Goal: Information Seeking & Learning: Learn about a topic

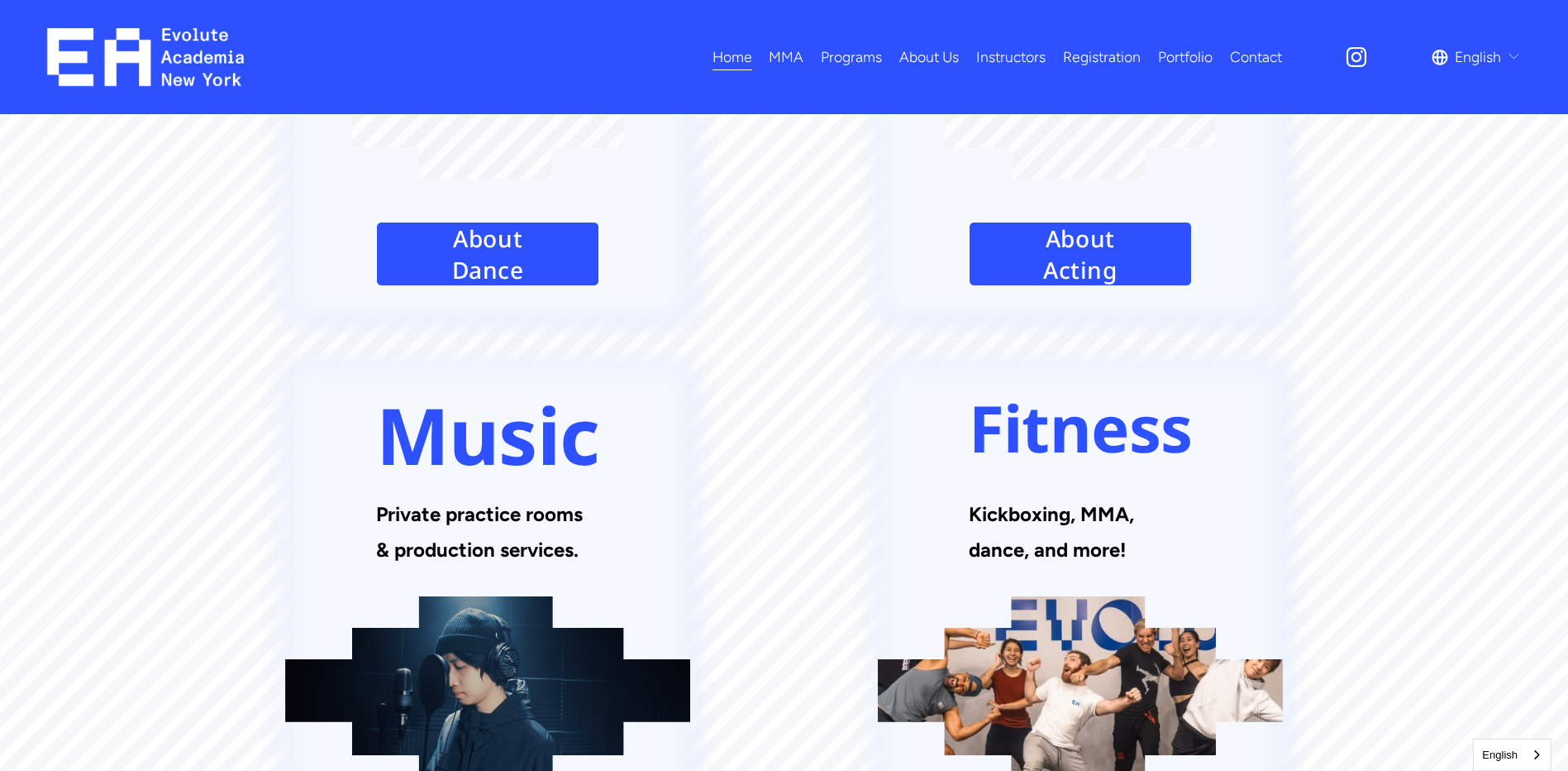
scroll to position [2444, 0]
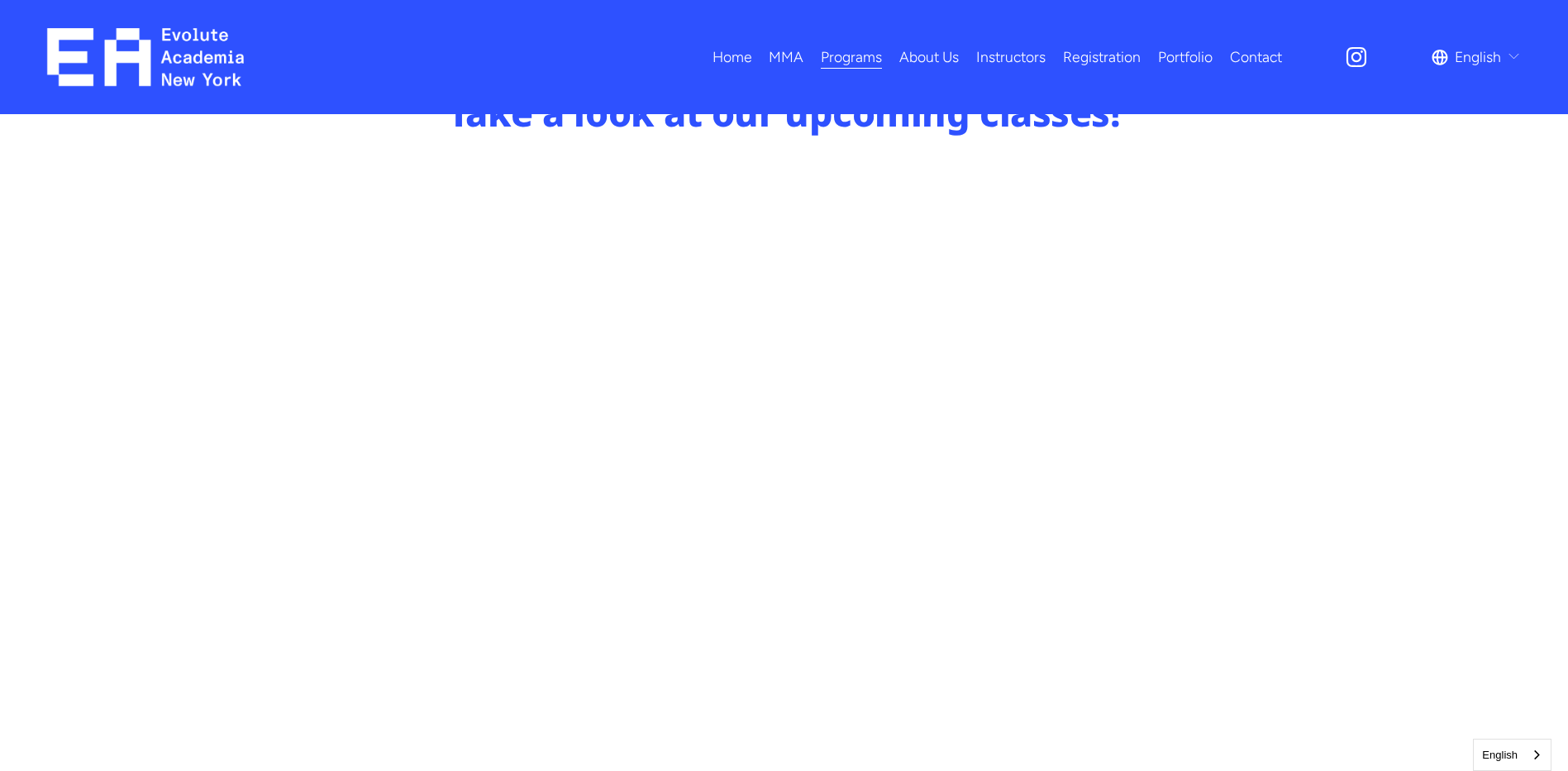
scroll to position [909, 0]
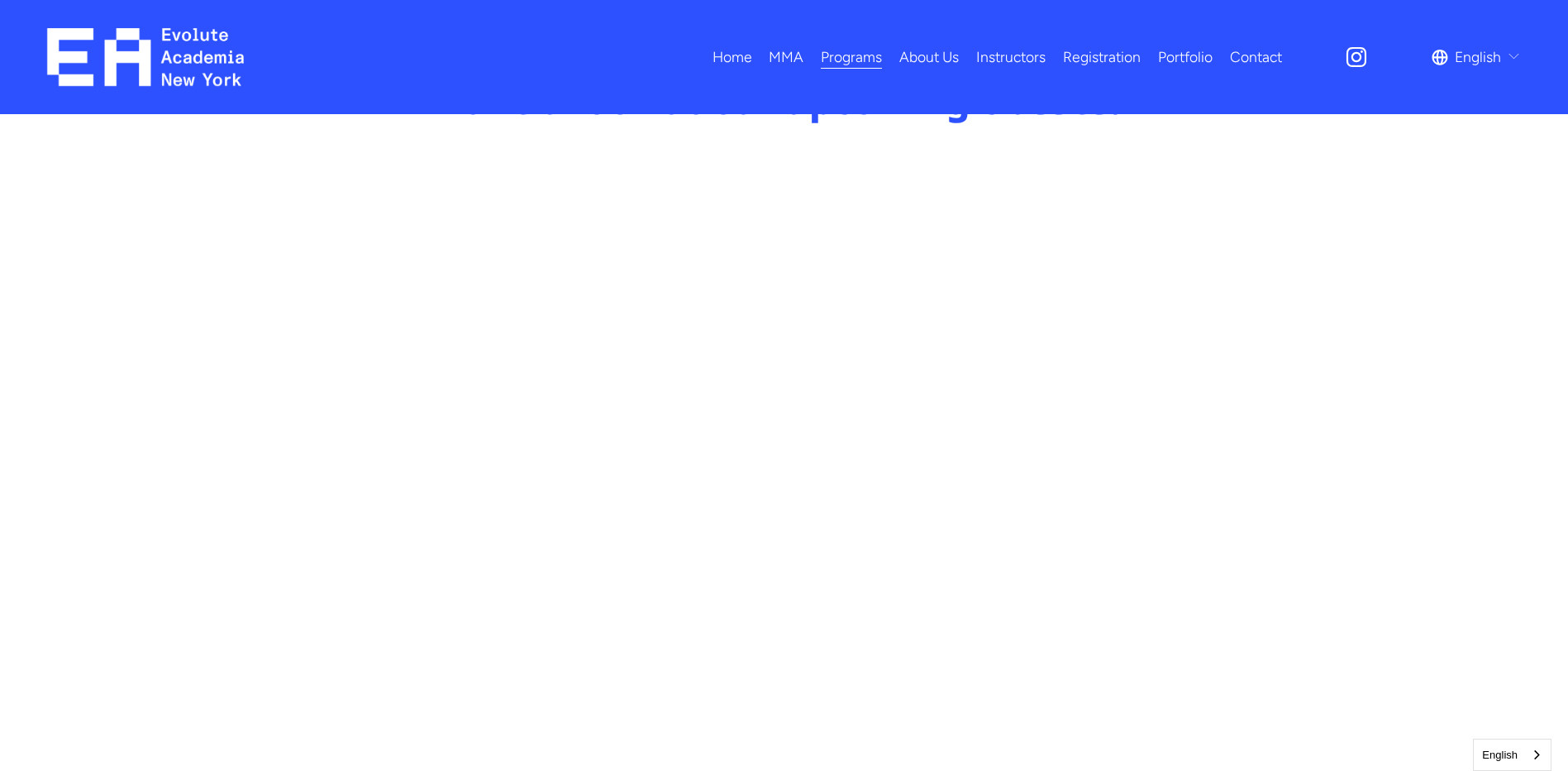
click at [1091, 57] on link "Registration" at bounding box center [1102, 58] width 78 height 29
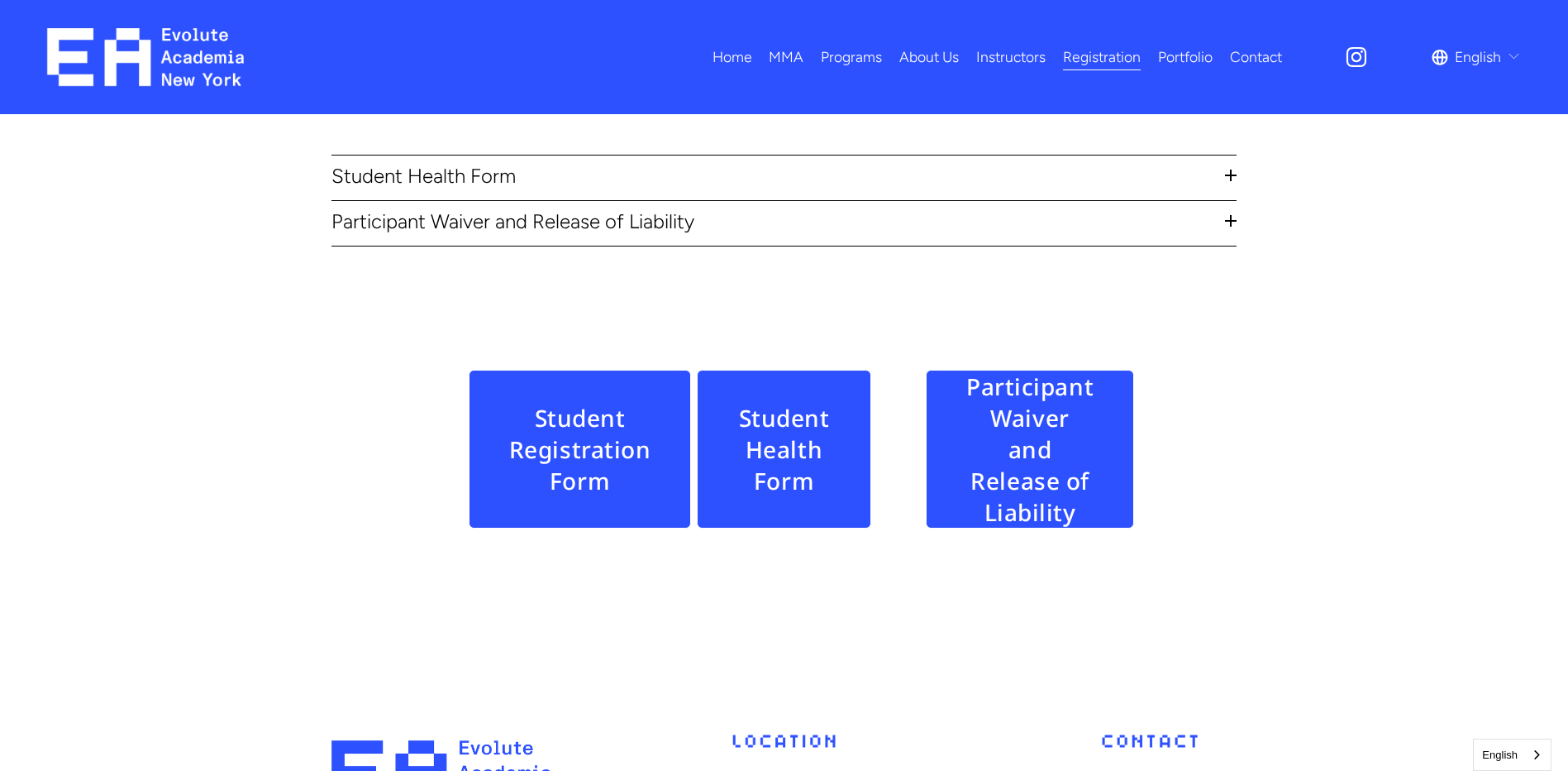
scroll to position [771, 0]
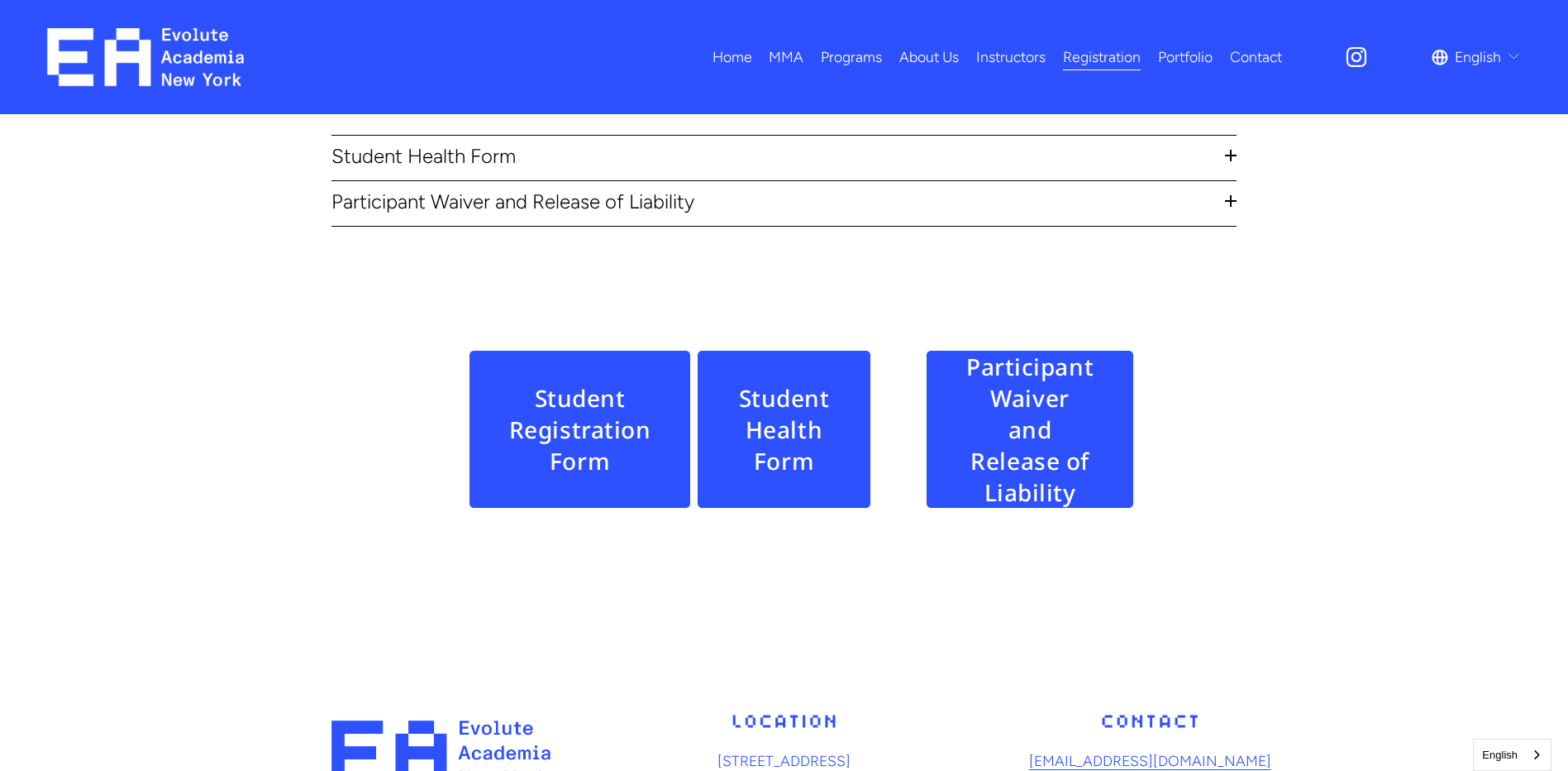
click at [590, 438] on link "Student Registration Form" at bounding box center [580, 429] width 223 height 158
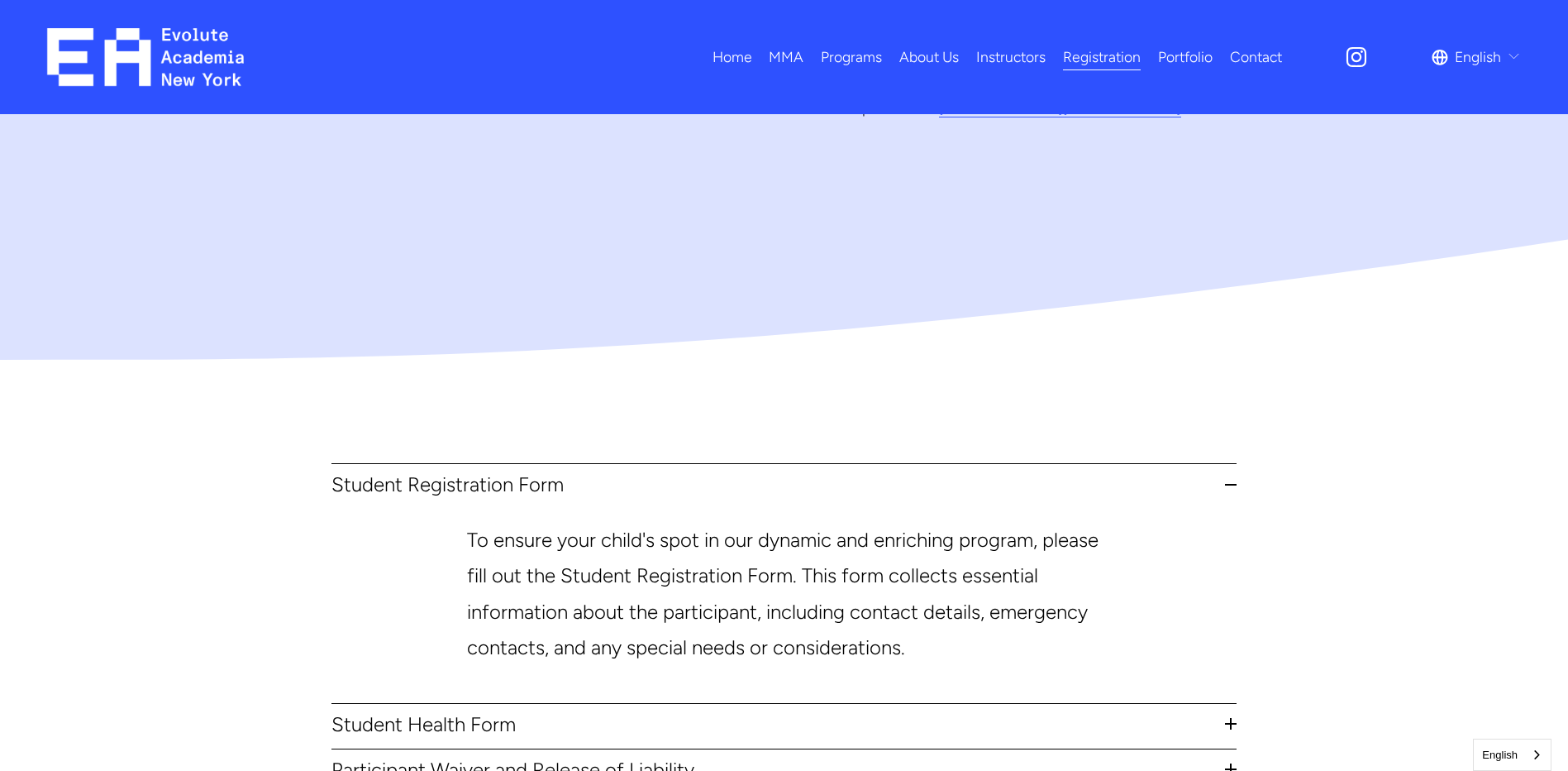
scroll to position [0, 0]
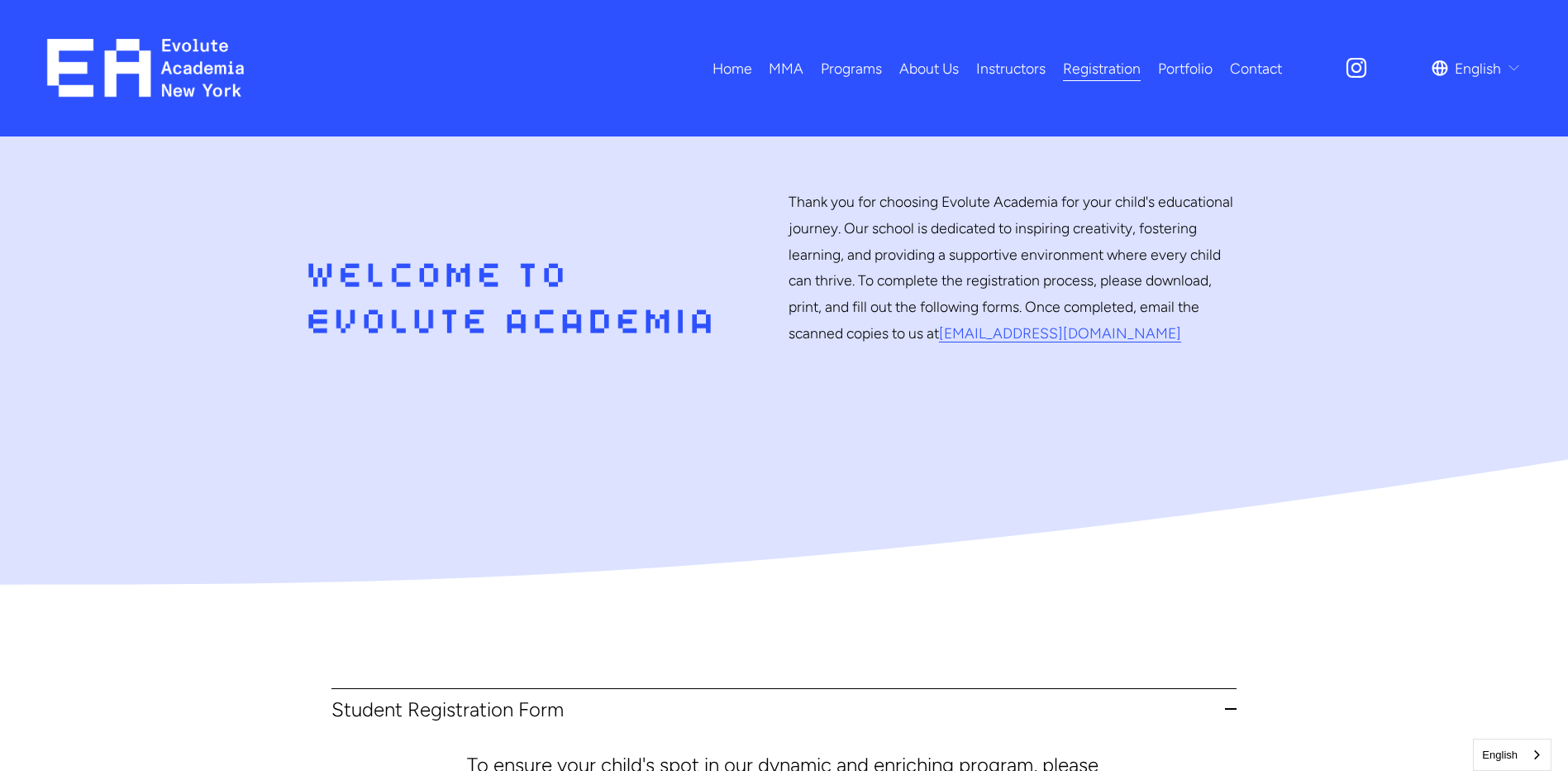
click at [927, 62] on link "About Us" at bounding box center [929, 68] width 60 height 29
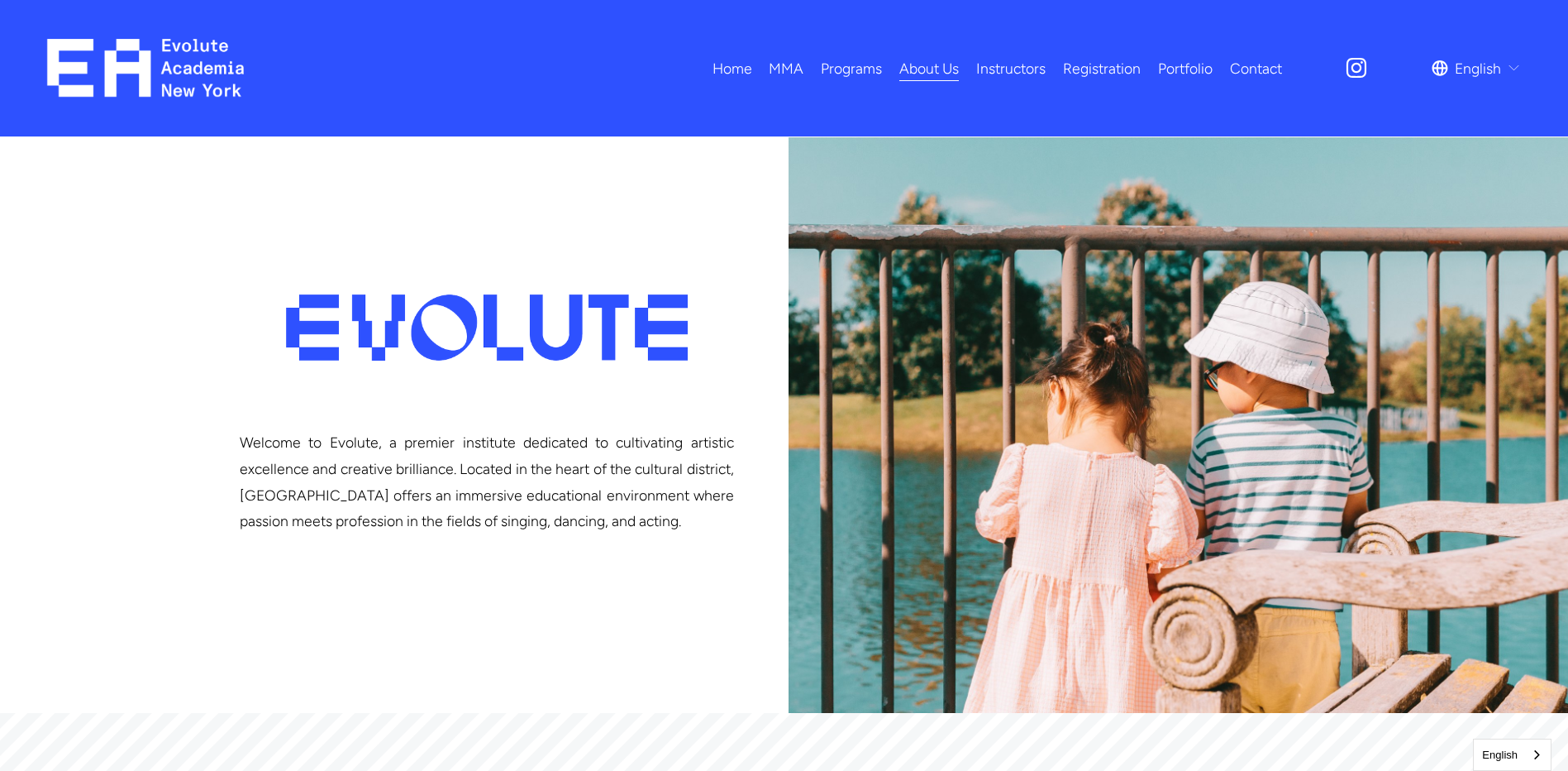
click at [996, 63] on link "Instructors" at bounding box center [1011, 68] width 70 height 29
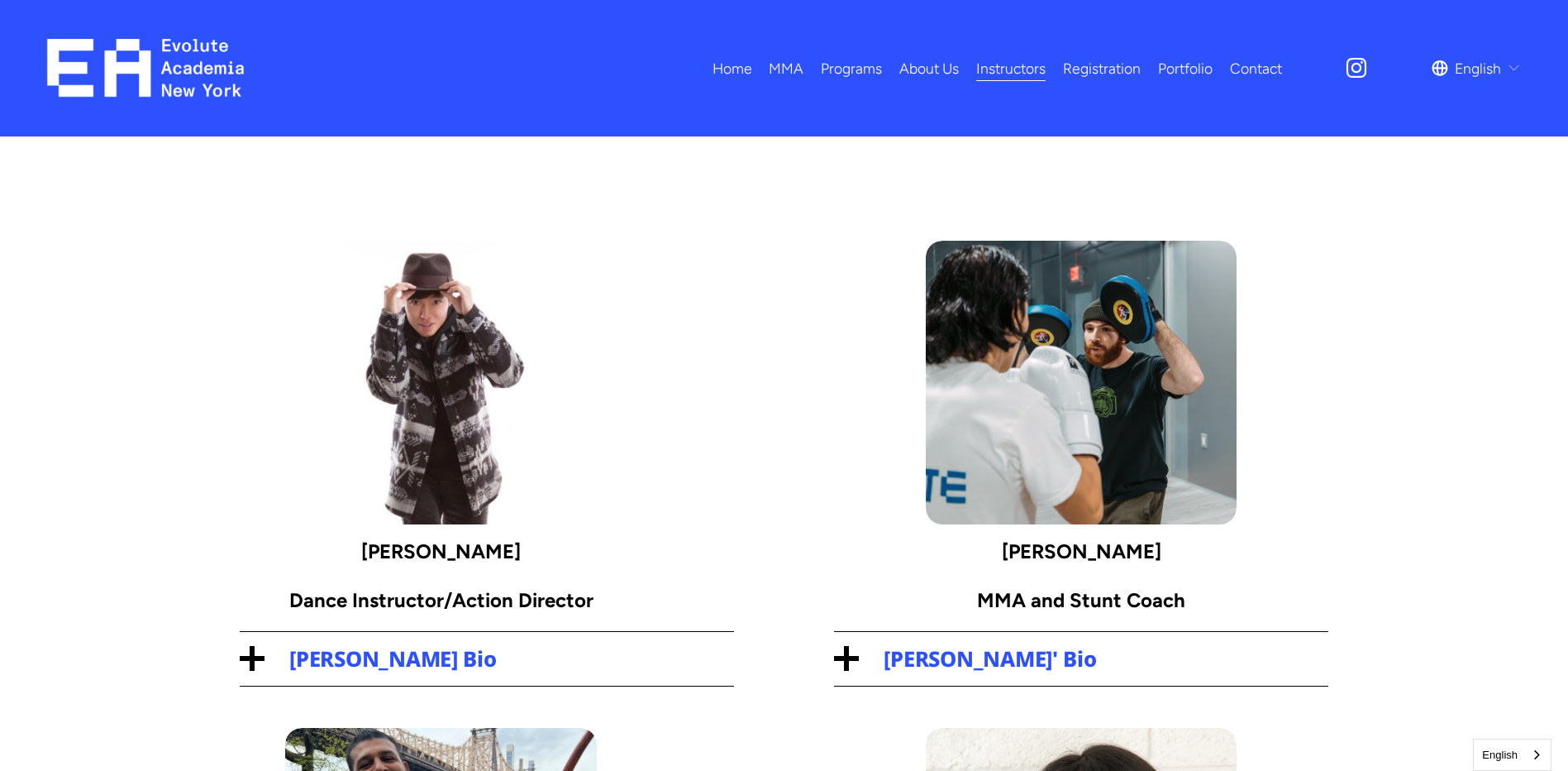
click at [844, 652] on div at bounding box center [846, 658] width 5 height 24
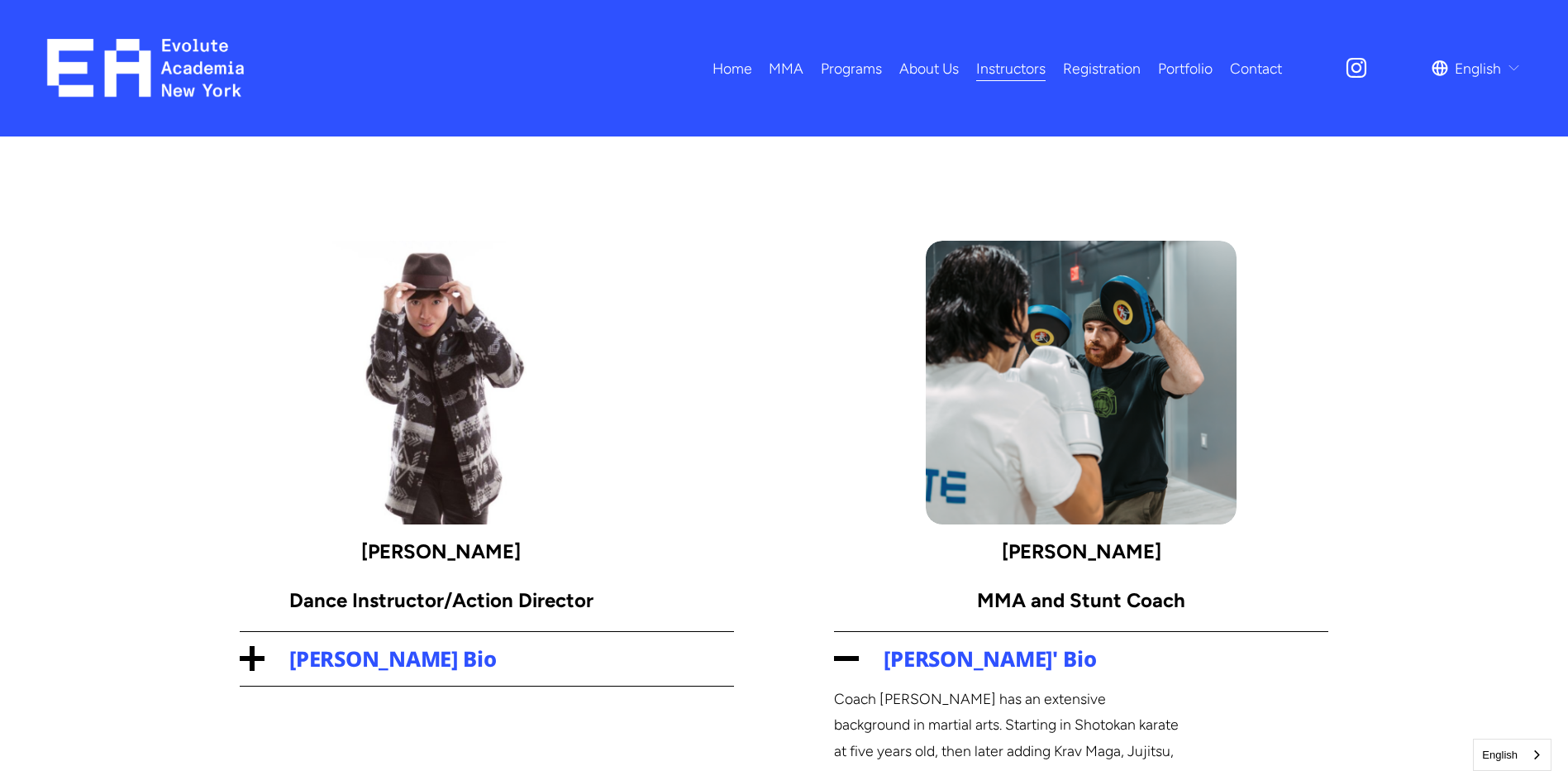
click at [733, 69] on link "Home" at bounding box center [733, 68] width 40 height 29
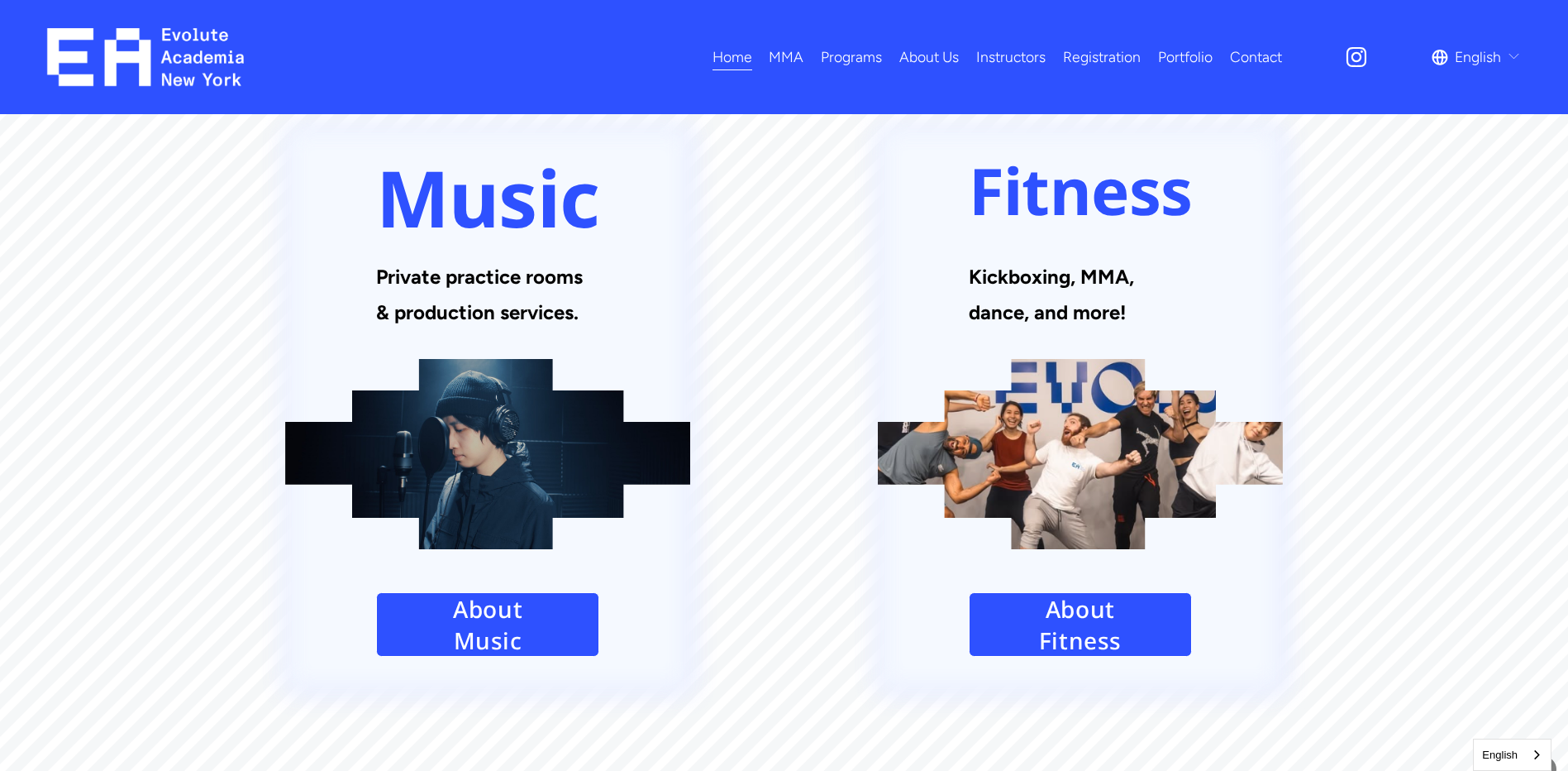
scroll to position [2728, 0]
click at [1074, 591] on link "About Fitness" at bounding box center [1080, 623] width 223 height 64
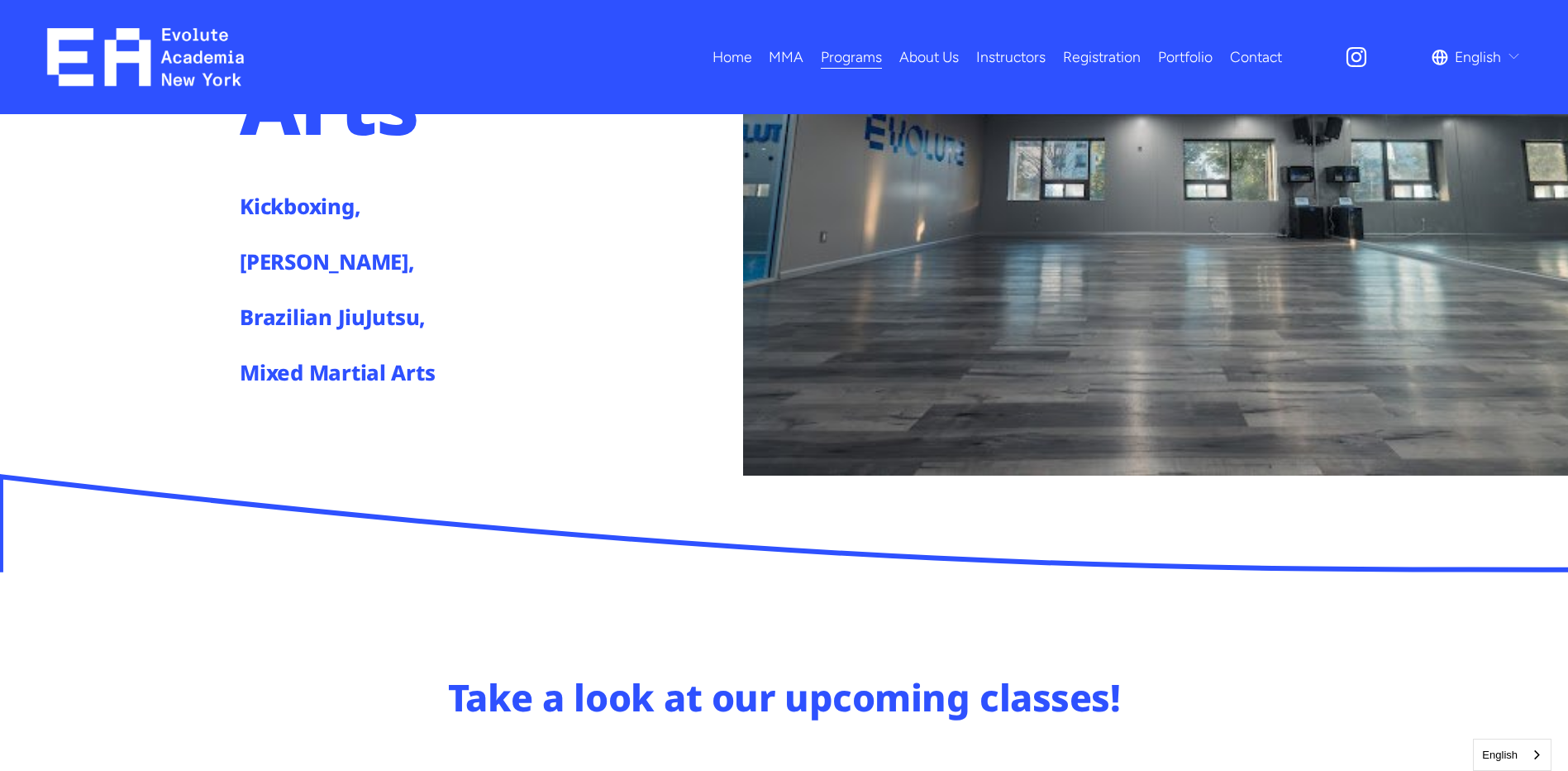
scroll to position [330, 0]
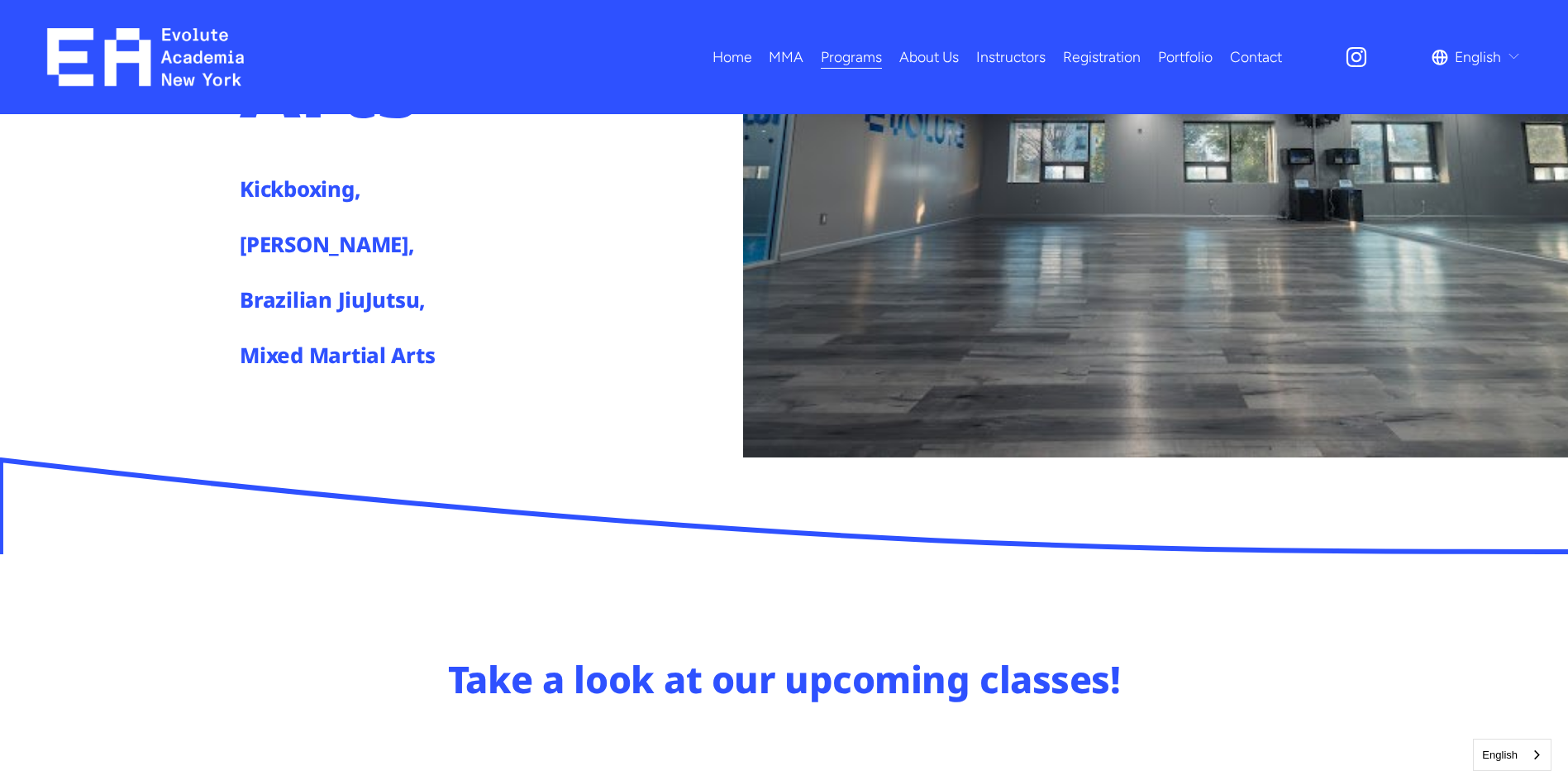
click at [327, 361] on h4 "Mixed Martial Arts" at bounding box center [372, 355] width 265 height 29
click at [310, 193] on h4 "Kickboxing," at bounding box center [372, 189] width 265 height 29
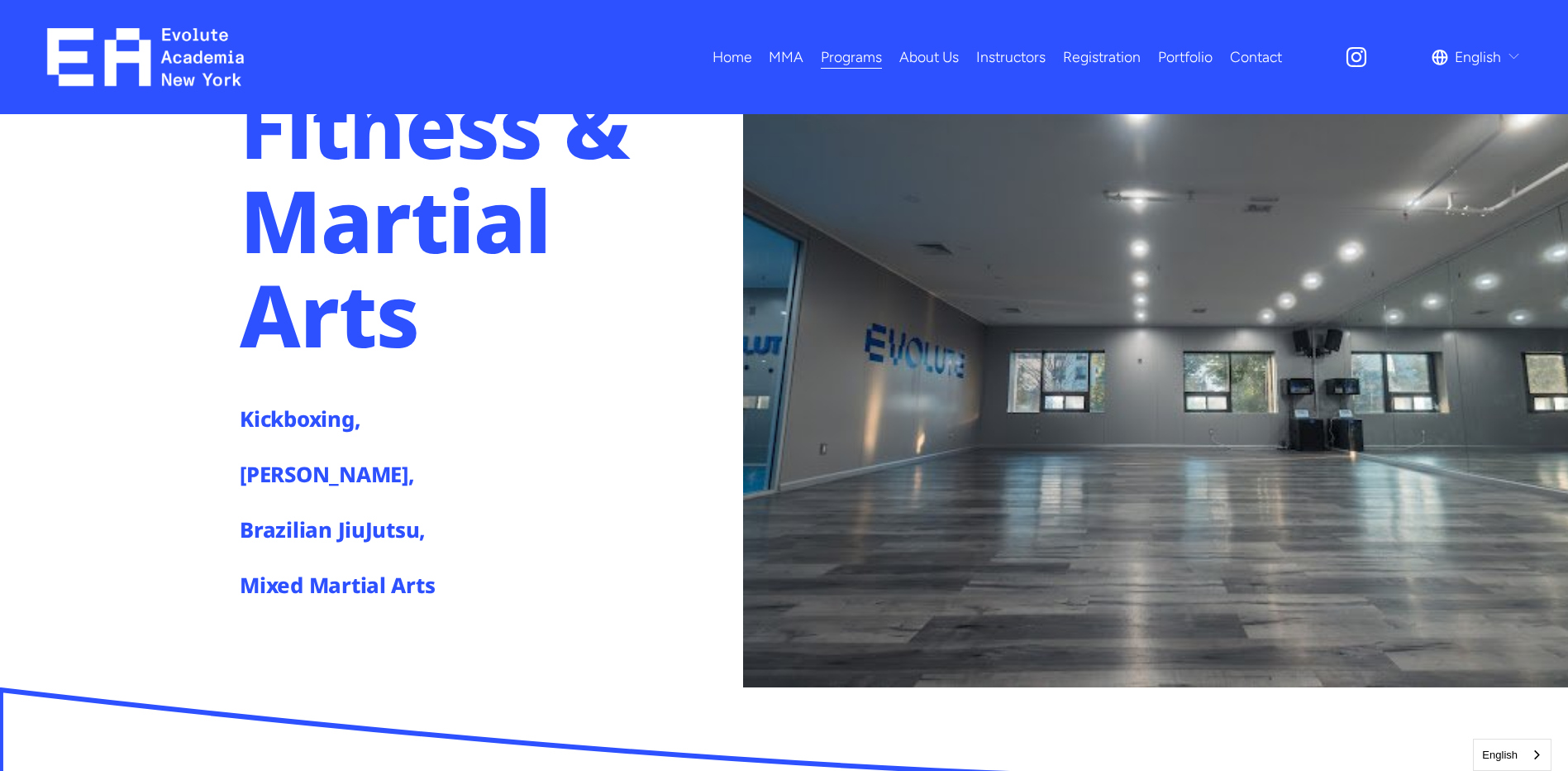
scroll to position [0, 0]
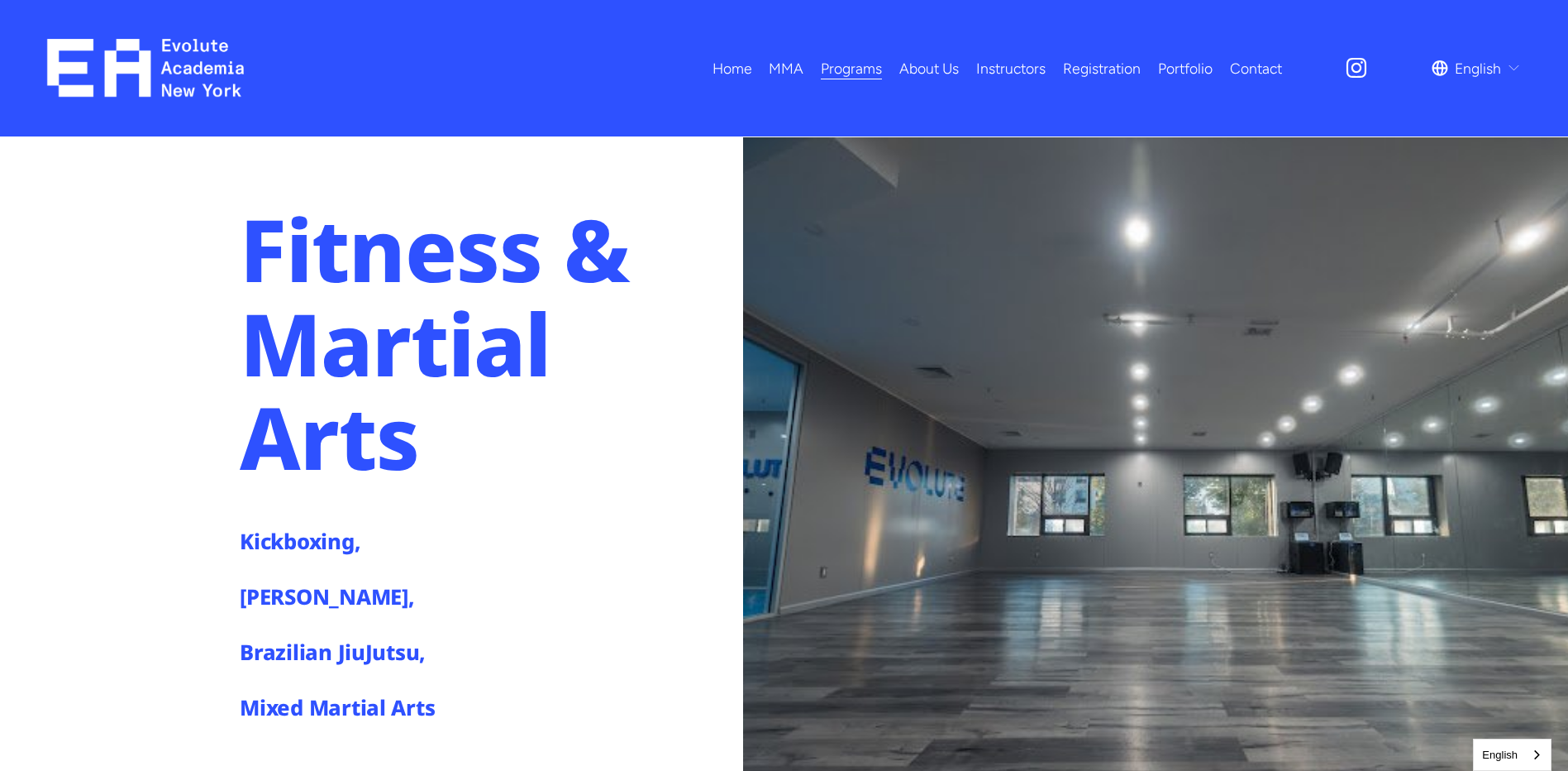
click at [925, 65] on link "About Us" at bounding box center [929, 68] width 60 height 29
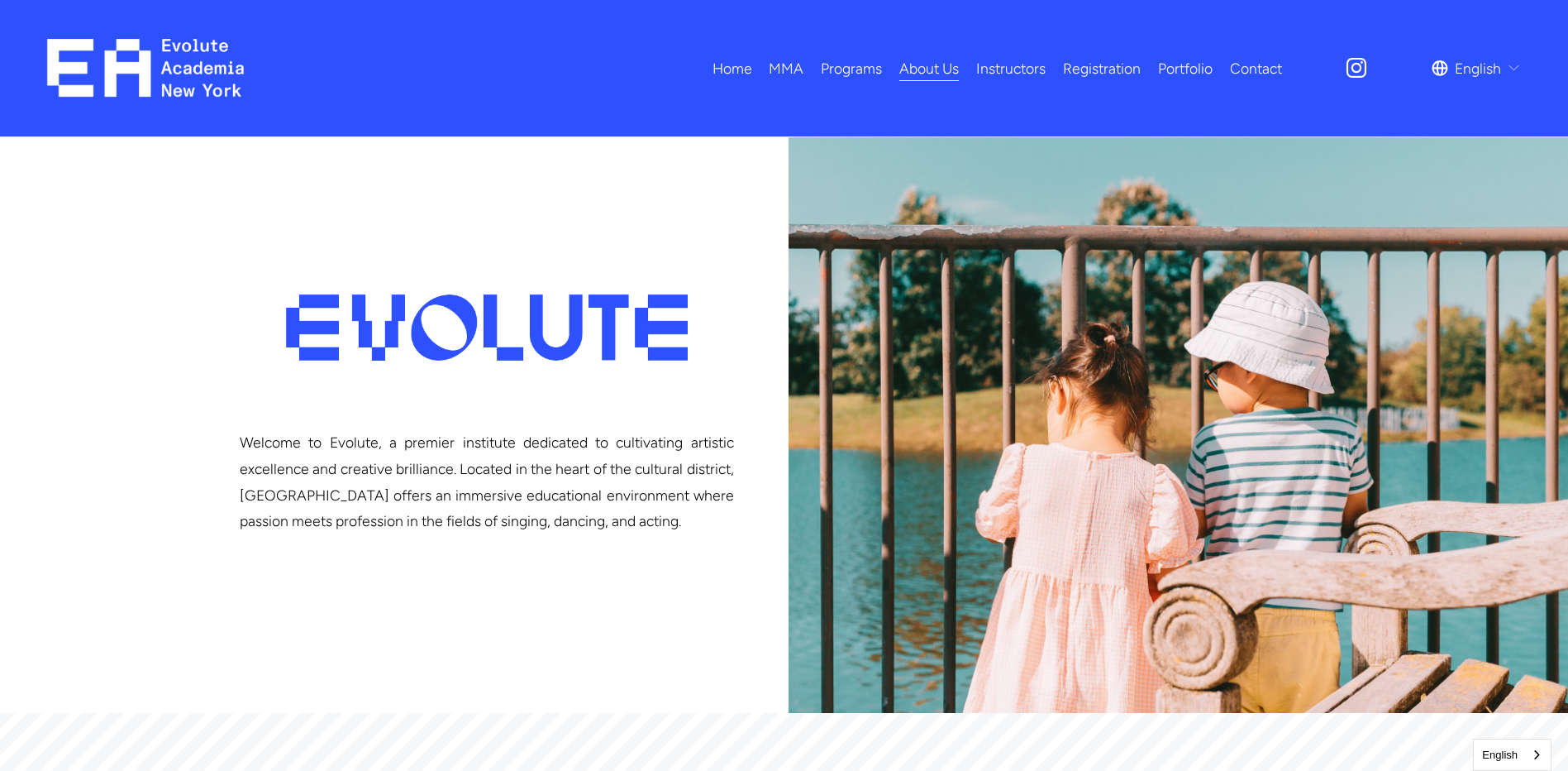
click at [1188, 64] on link "Portfolio" at bounding box center [1185, 68] width 54 height 29
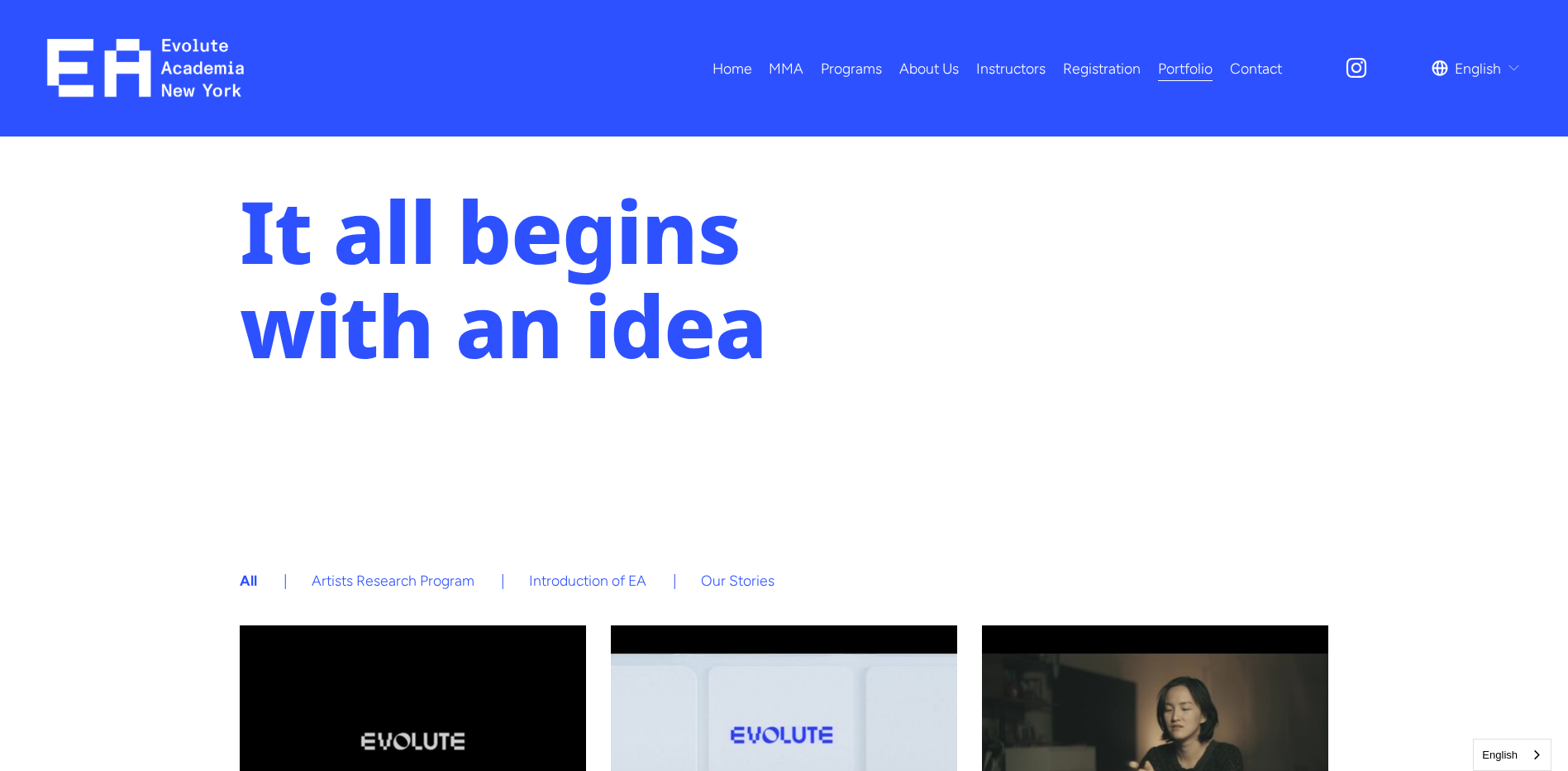
click at [736, 67] on link "Home" at bounding box center [733, 68] width 40 height 29
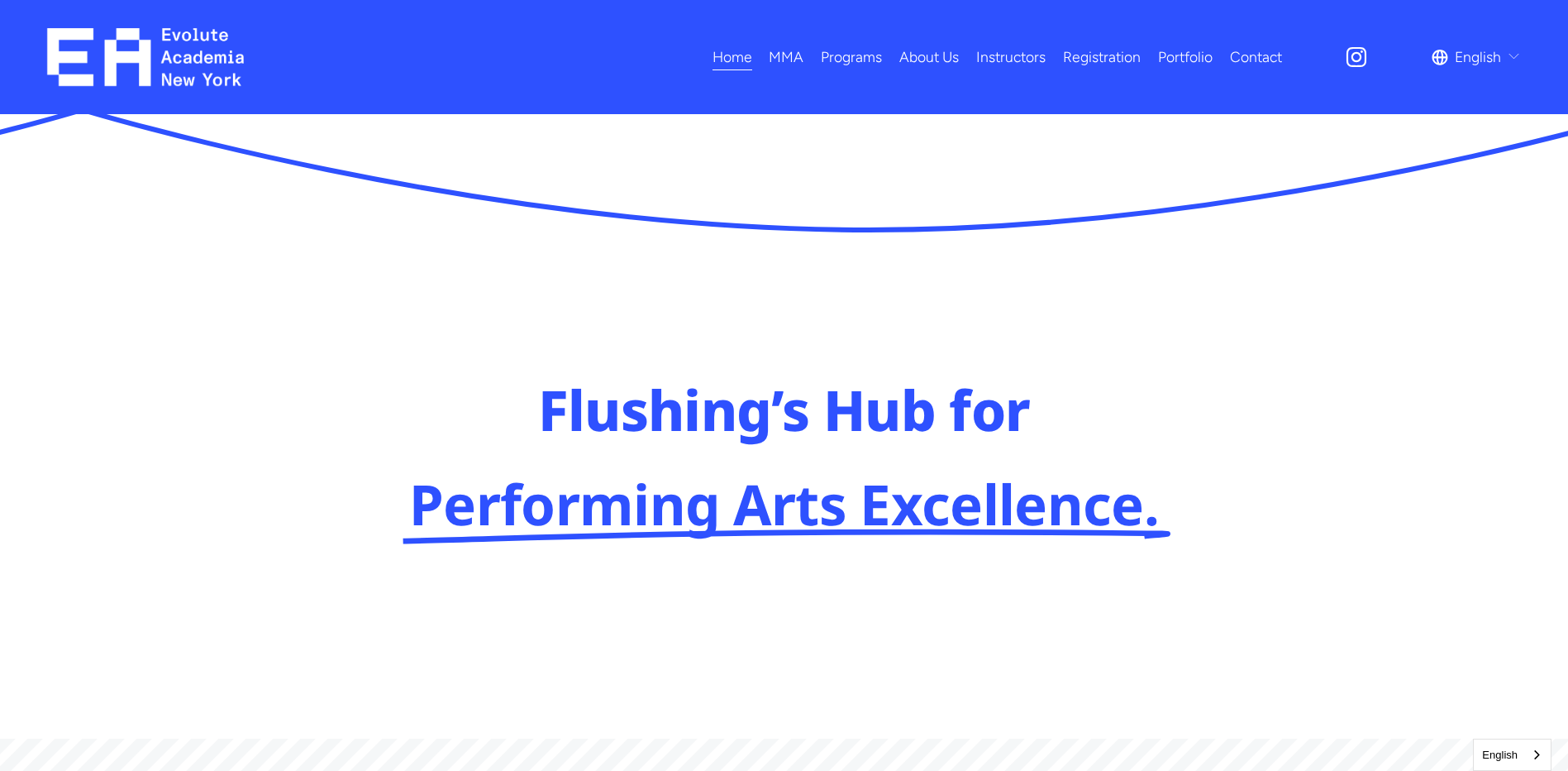
scroll to position [992, 0]
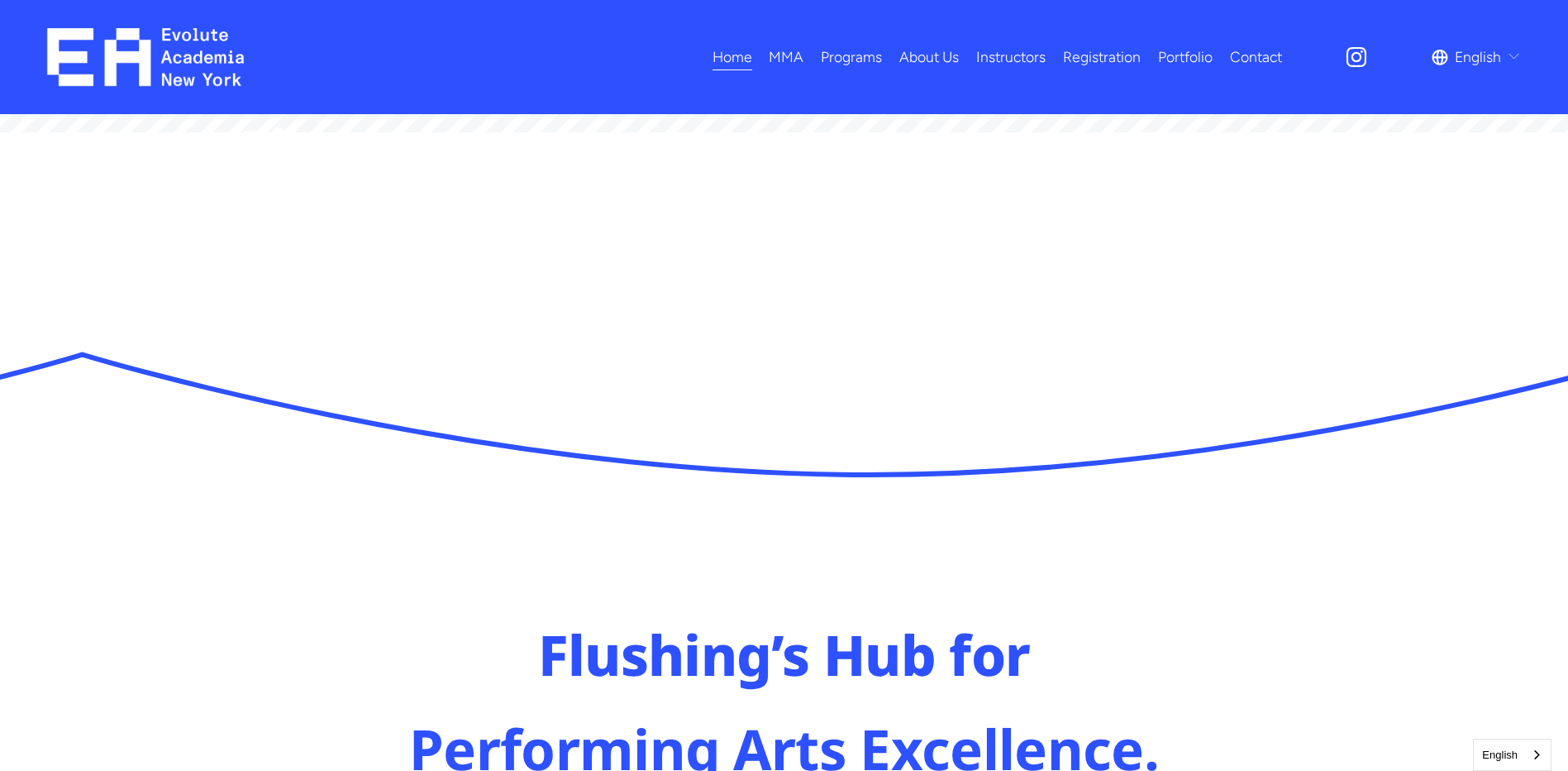
click at [1107, 52] on link "Registration" at bounding box center [1102, 58] width 78 height 29
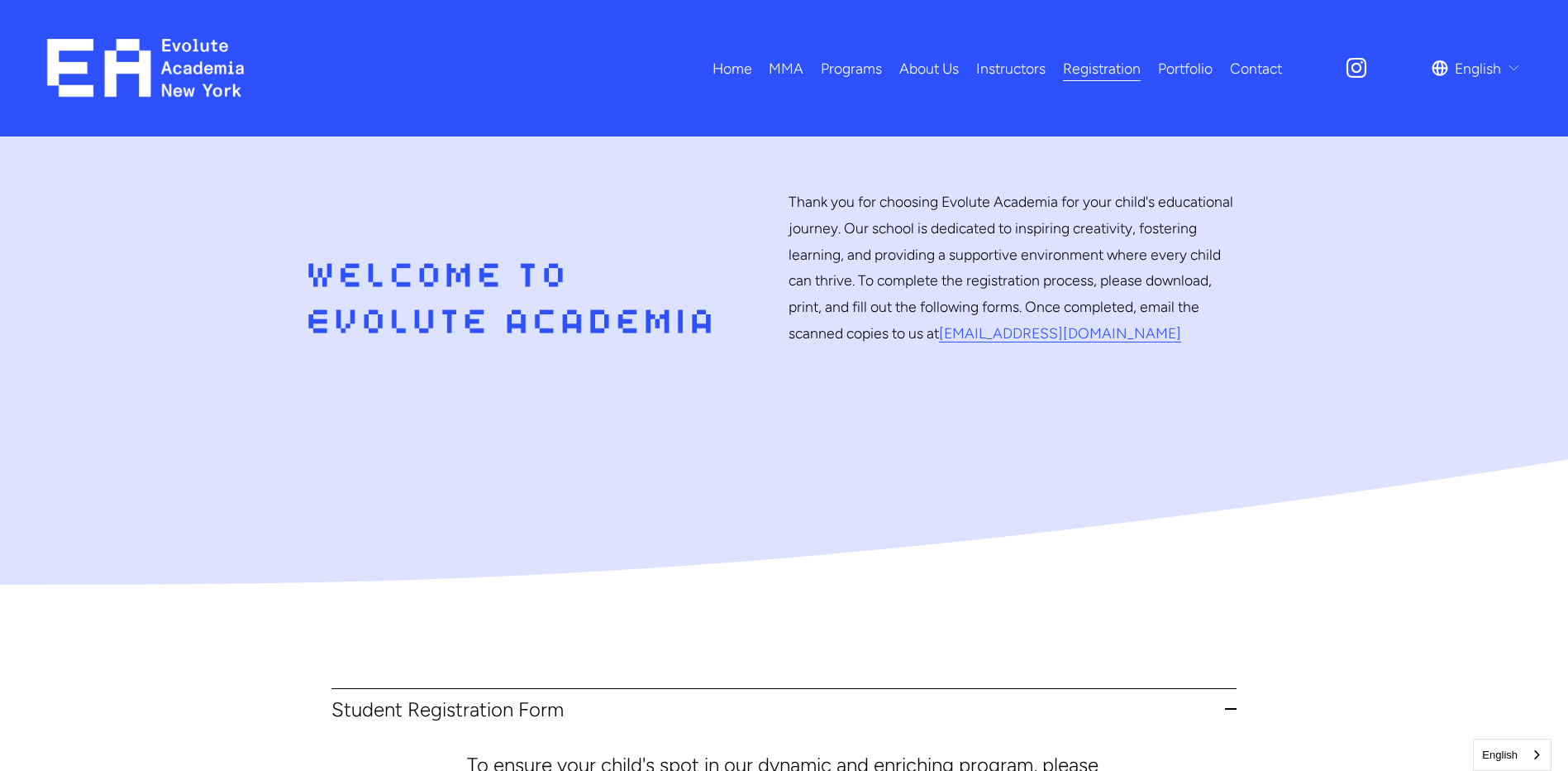
click at [1180, 65] on link "Portfolio" at bounding box center [1185, 68] width 54 height 29
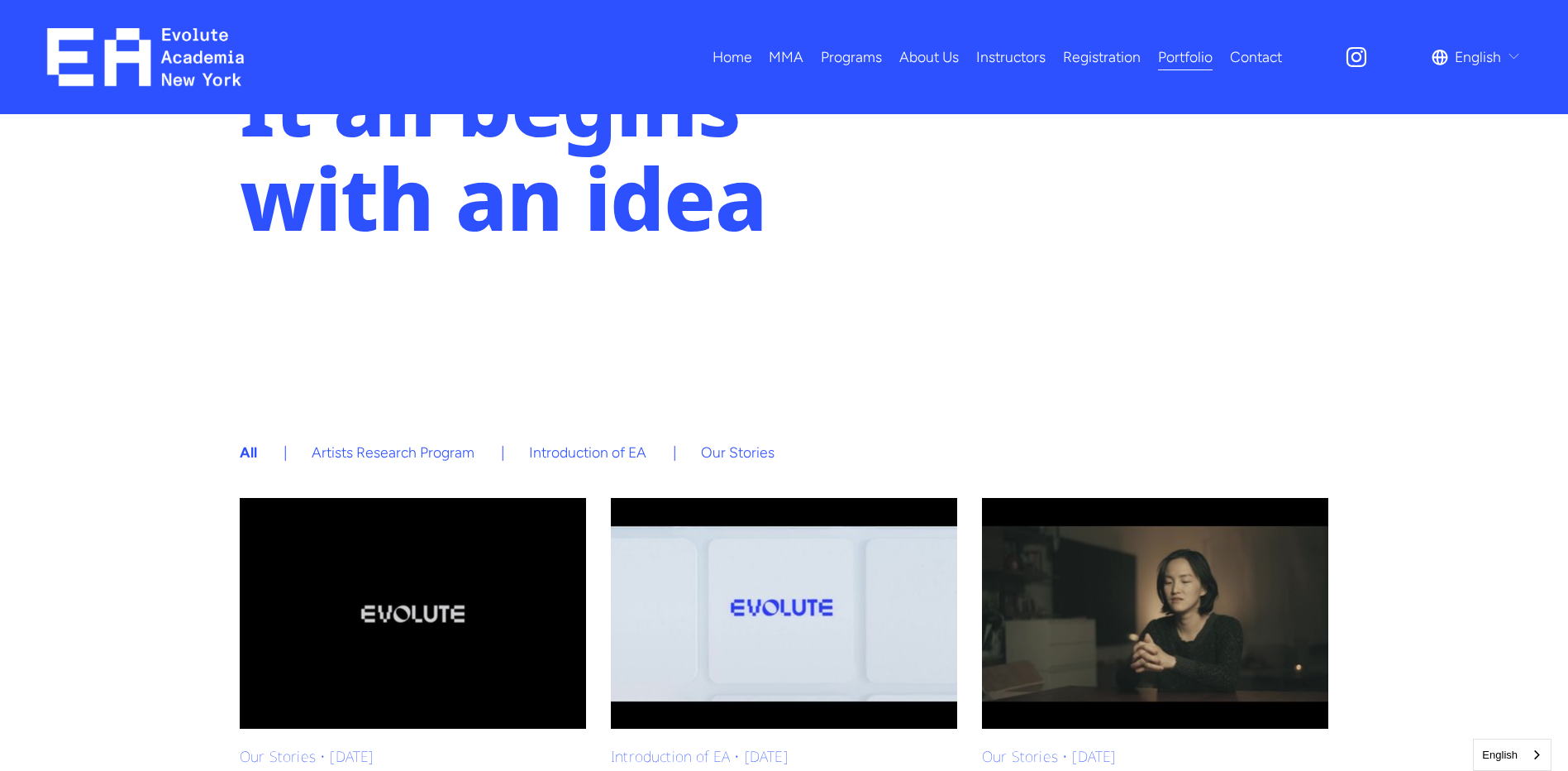
scroll to position [330, 0]
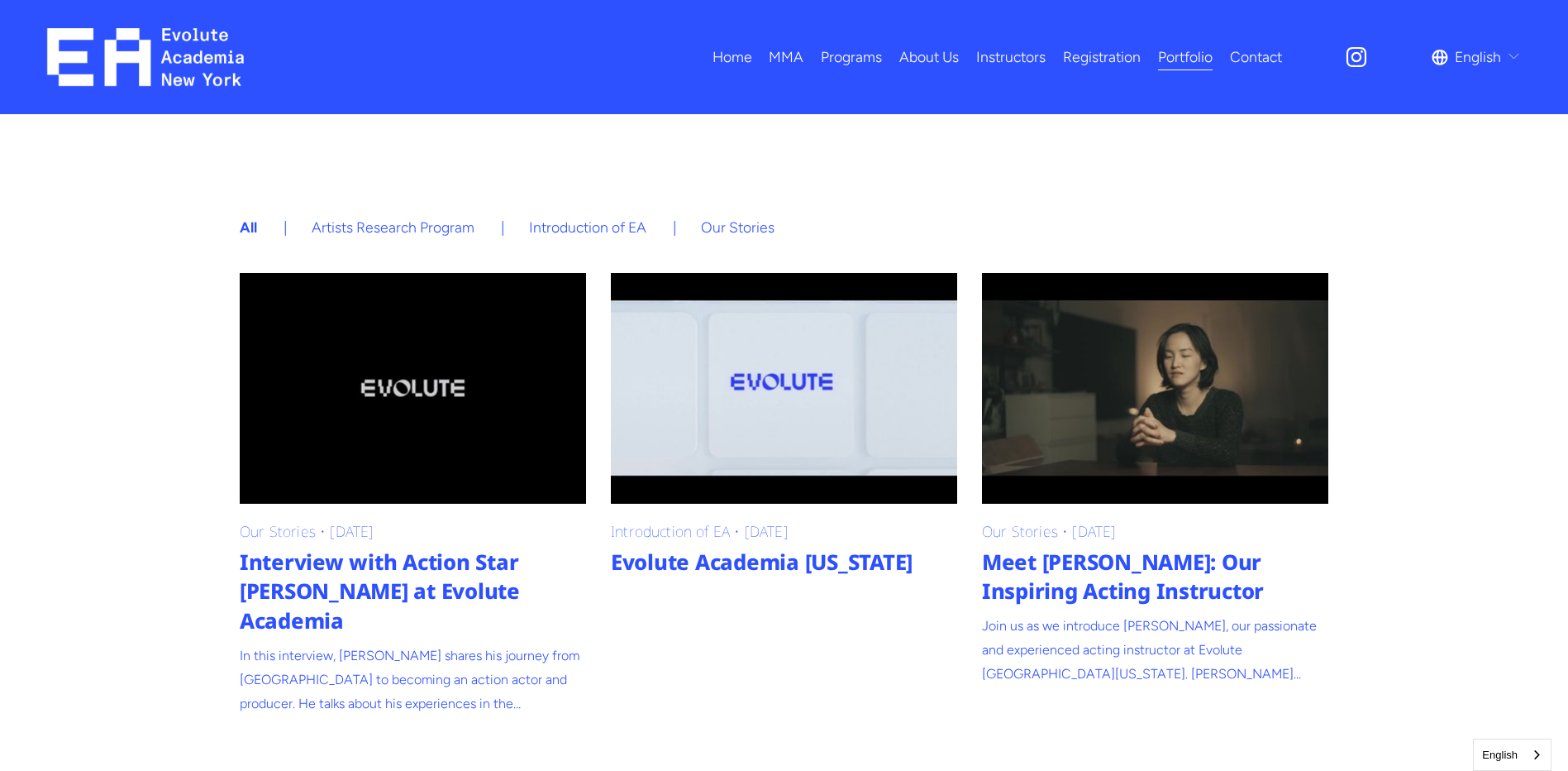
click at [747, 233] on link "Our Stories" at bounding box center [737, 226] width 73 height 17
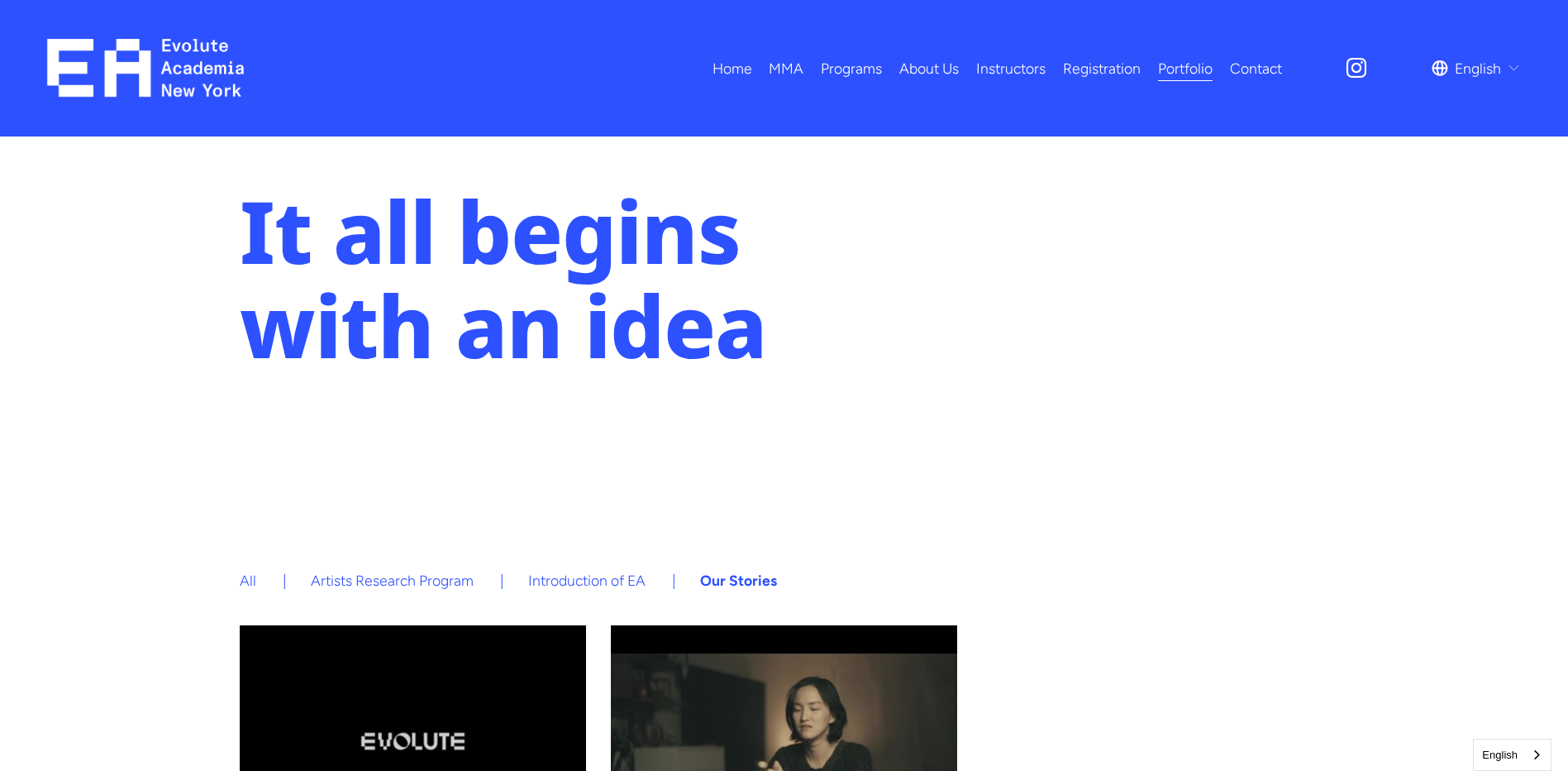
click at [1250, 72] on link "Contact" at bounding box center [1257, 68] width 52 height 29
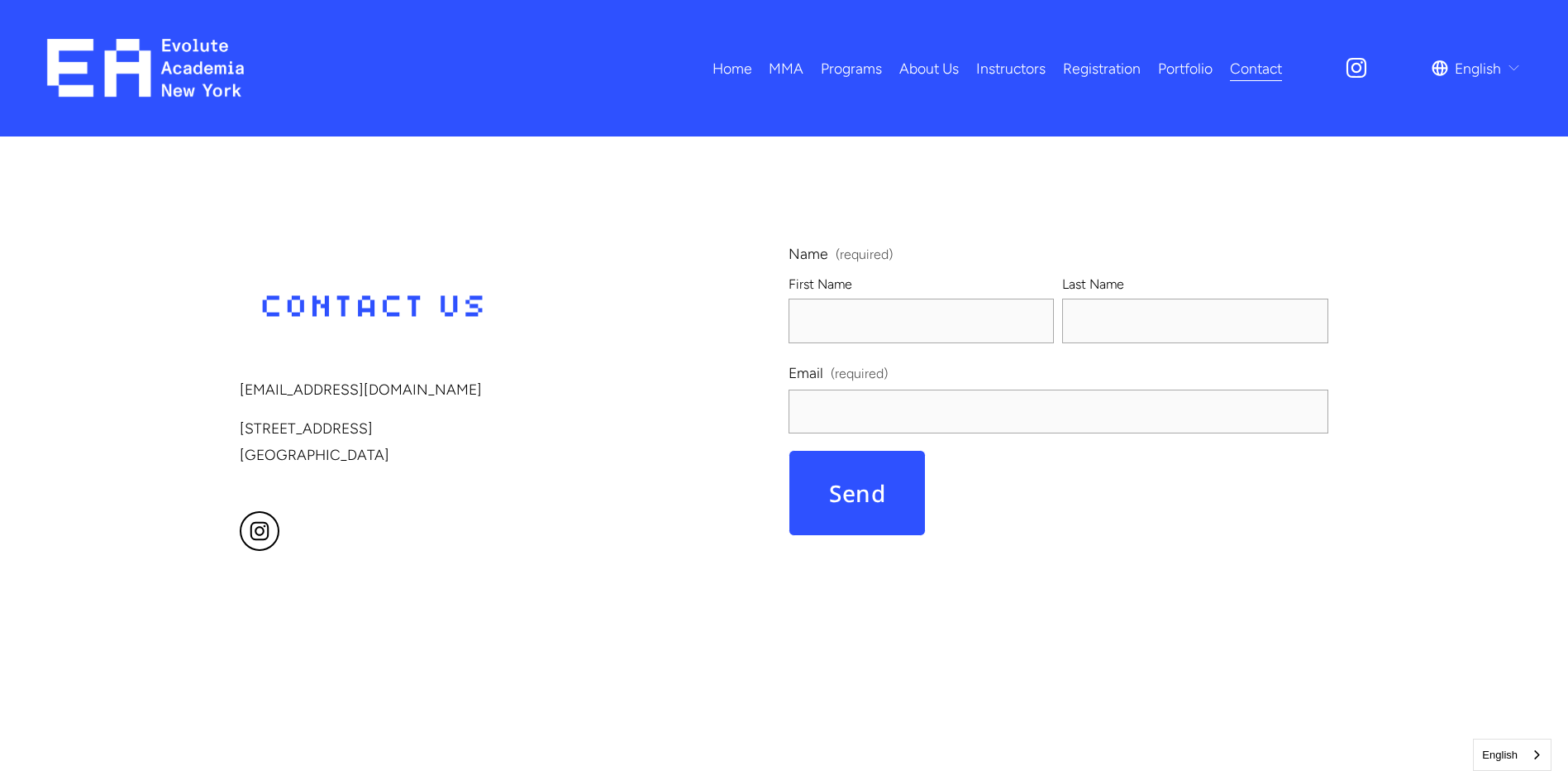
click at [0, 0] on span "Adults MMA" at bounding box center [0, 0] width 0 height 0
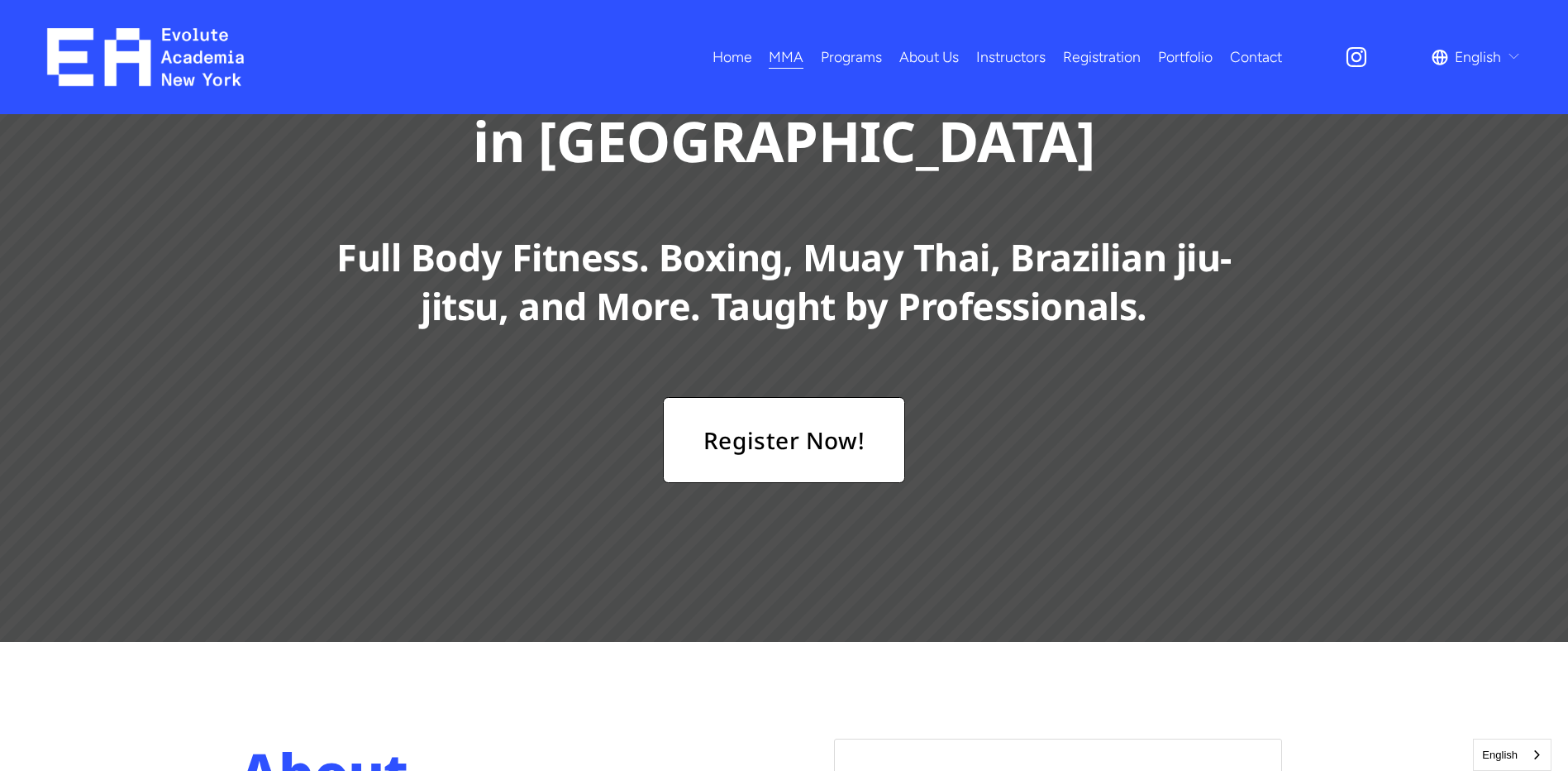
scroll to position [248, 0]
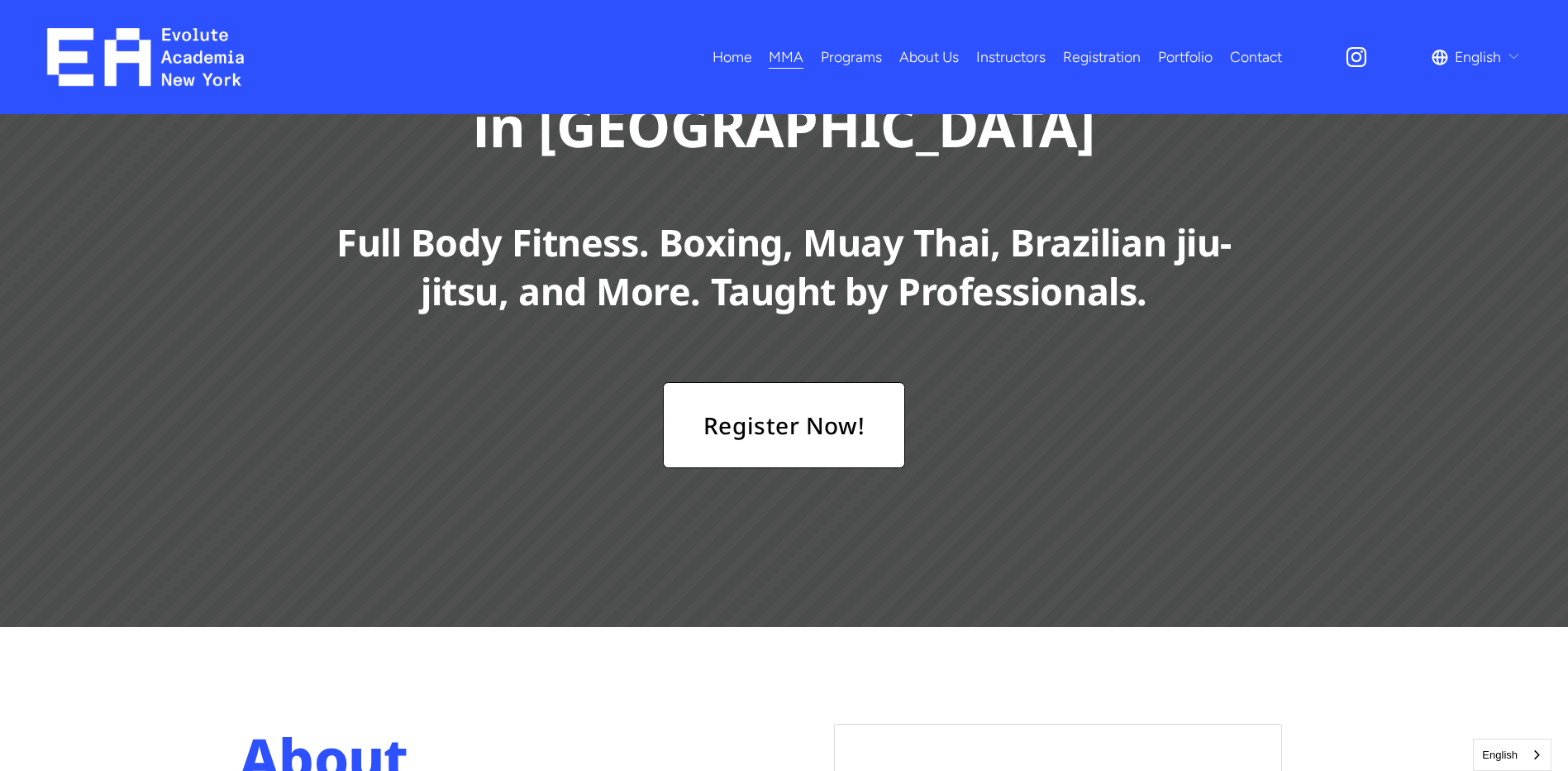
click at [803, 421] on link "Register Now!" at bounding box center [784, 424] width 242 height 86
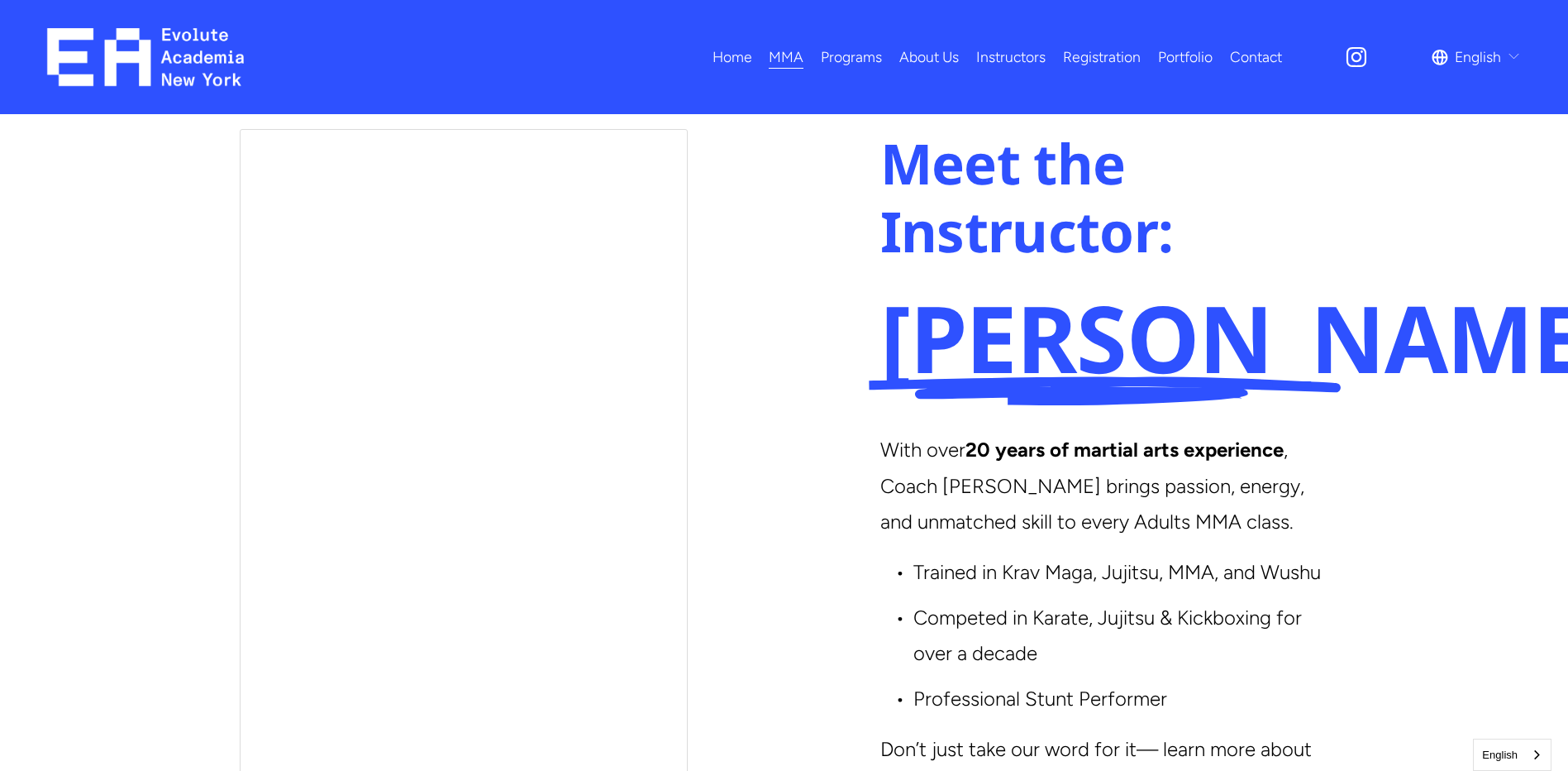
scroll to position [4377, 0]
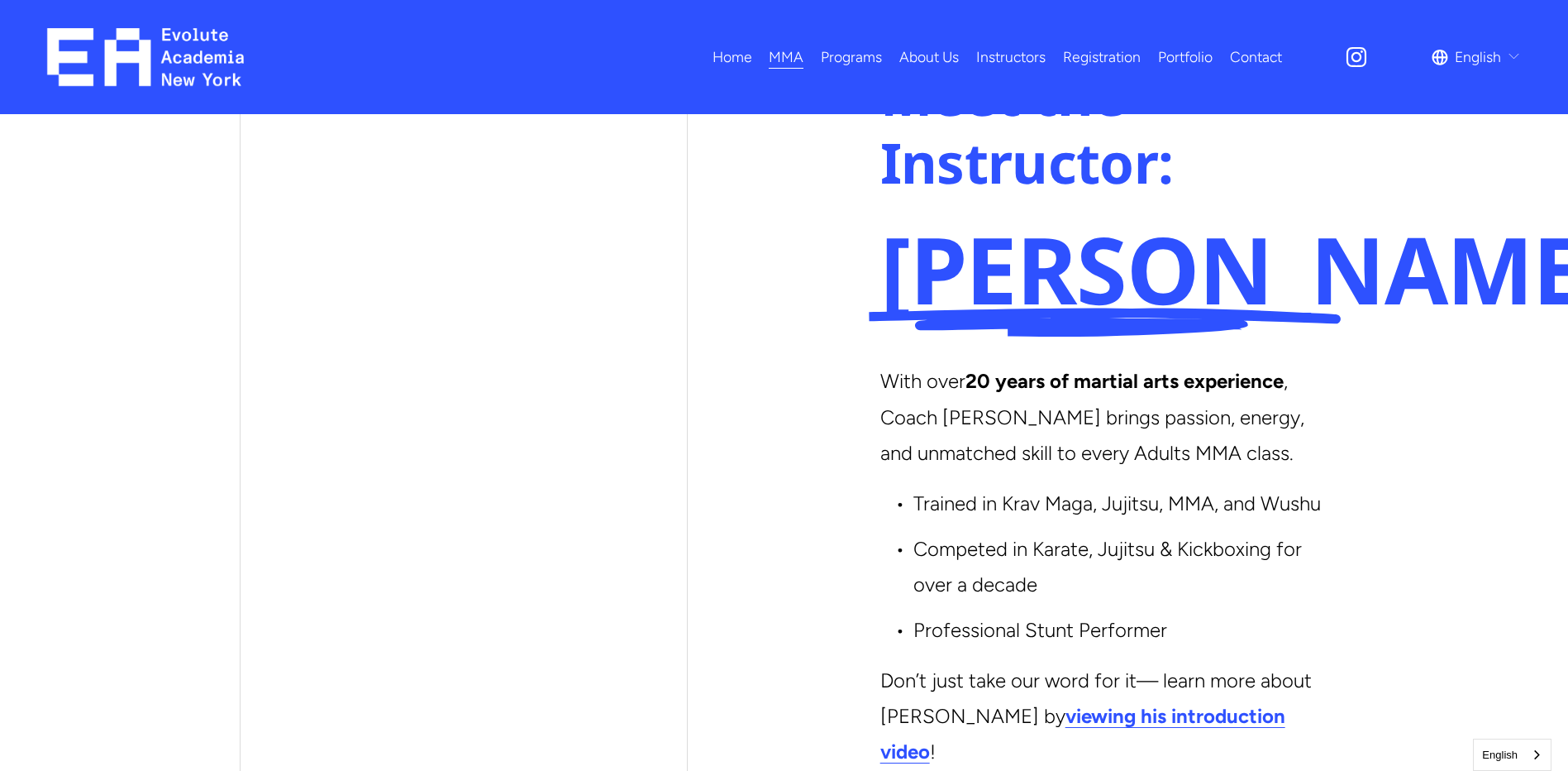
click at [1114, 704] on strong "viewing his introduction video" at bounding box center [1083, 734] width 405 height 60
